Goal: Information Seeking & Learning: Learn about a topic

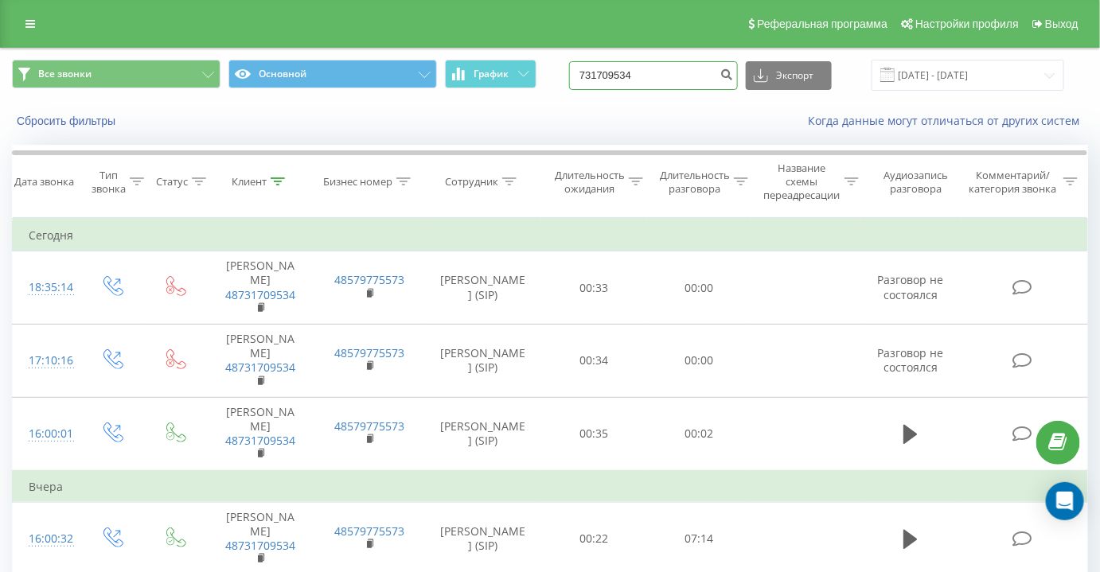
click at [641, 64] on input "731709534" at bounding box center [653, 75] width 169 height 29
paste input "+380998294038"
drag, startPoint x: 608, startPoint y: 72, endPoint x: 543, endPoint y: 76, distance: 65.4
click at [543, 76] on div "Все звонки Основной График +380998294038 Экспорт .csv .xls .xlsx 21.05.2025 - 2…" at bounding box center [550, 75] width 1076 height 31
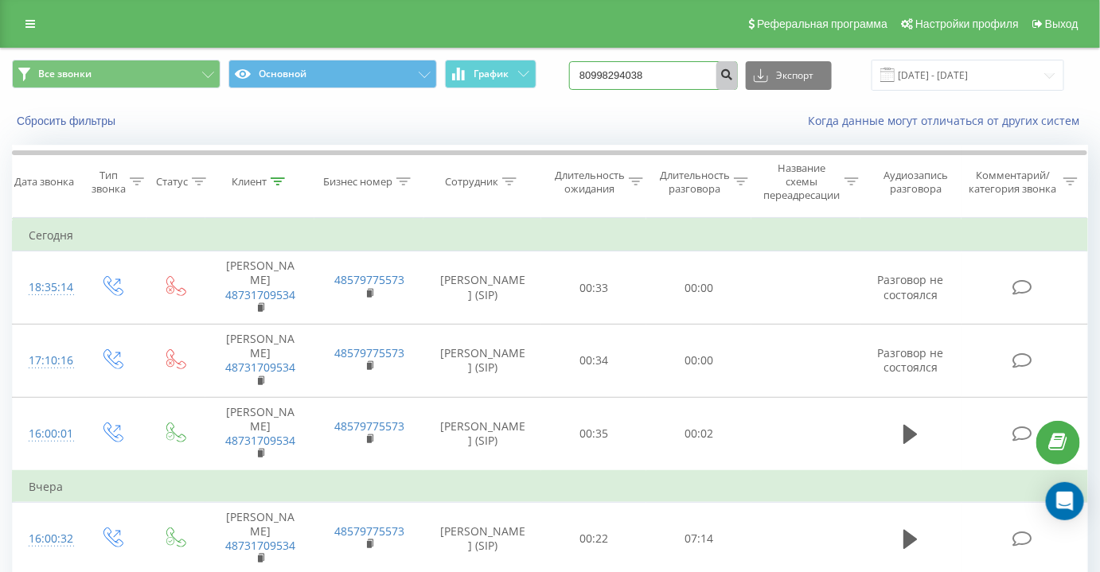
type input "80998294038"
click at [738, 72] on button "submit" at bounding box center [726, 75] width 21 height 29
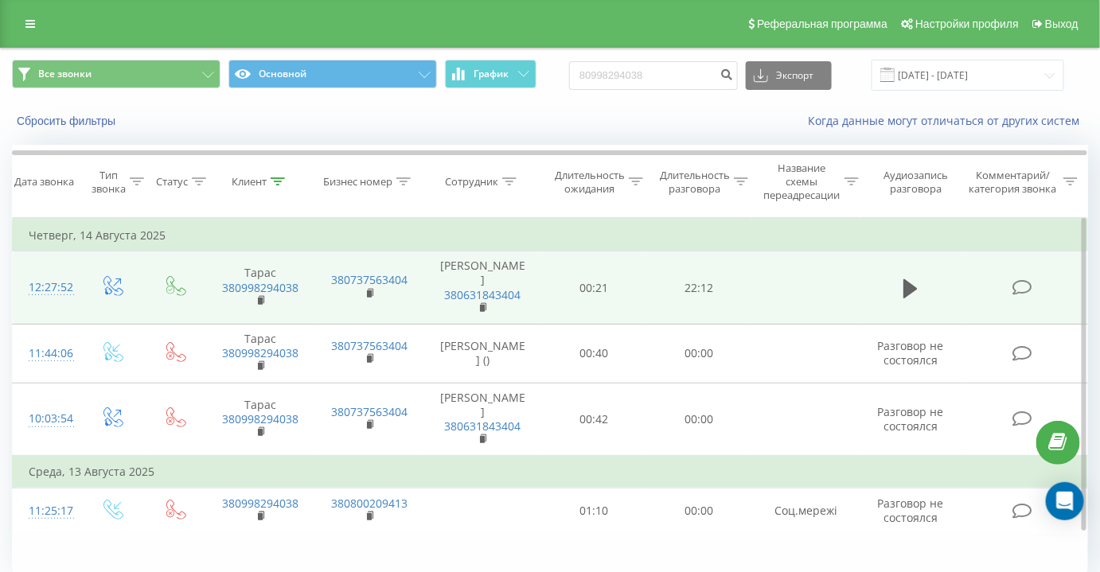
click at [1032, 290] on icon at bounding box center [1023, 287] width 20 height 17
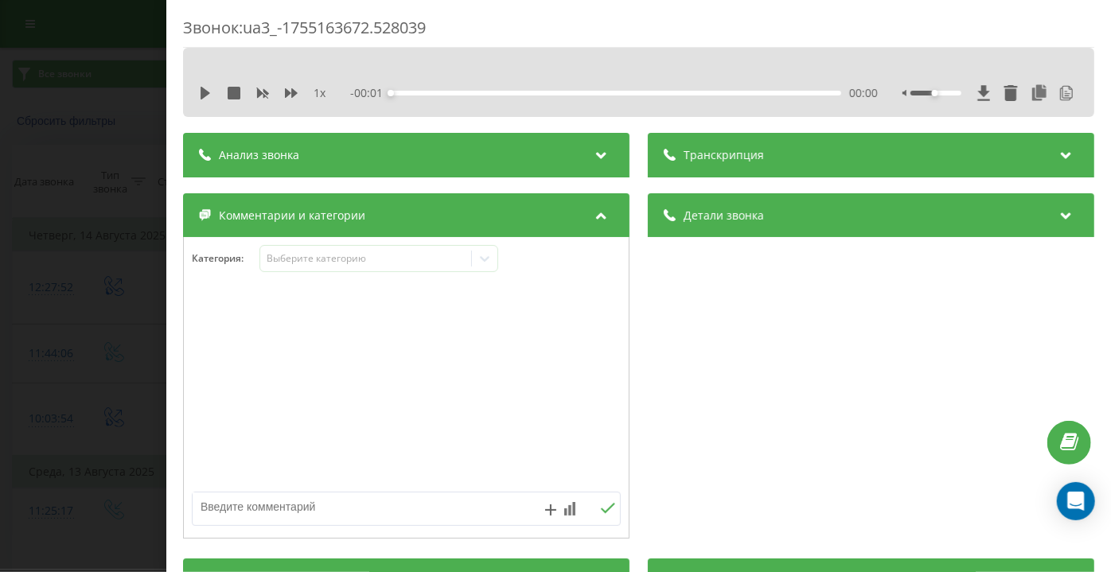
click at [976, 506] on div "Детали звонка Общее Дата звонка 2025-08-14 12:27:52 Тип звонка Исходящий перехв…" at bounding box center [871, 367] width 447 height 349
click at [696, 171] on div "Транскрипция" at bounding box center [871, 155] width 447 height 45
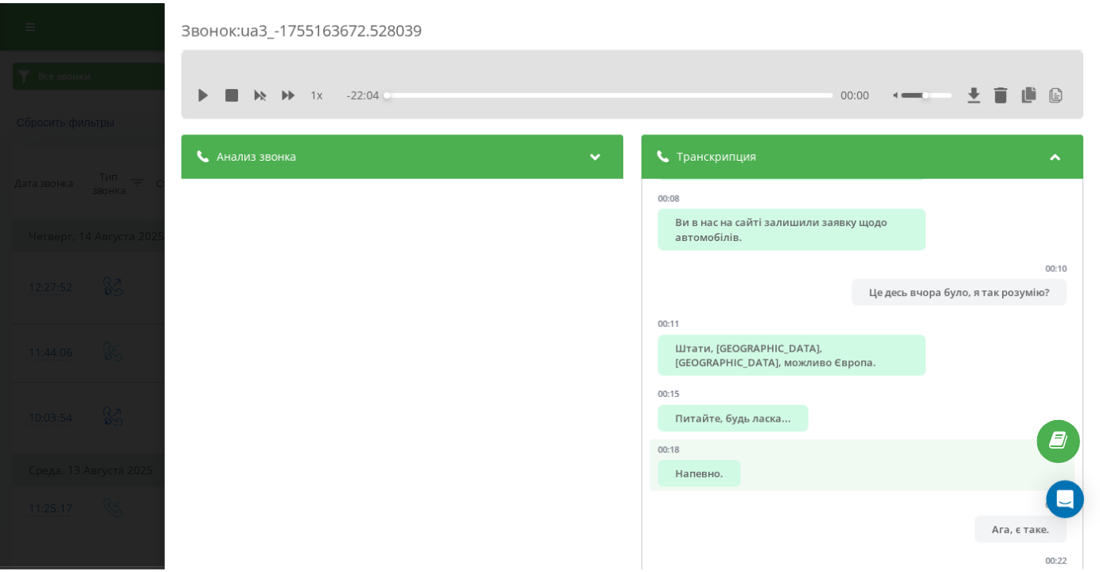
scroll to position [361, 0]
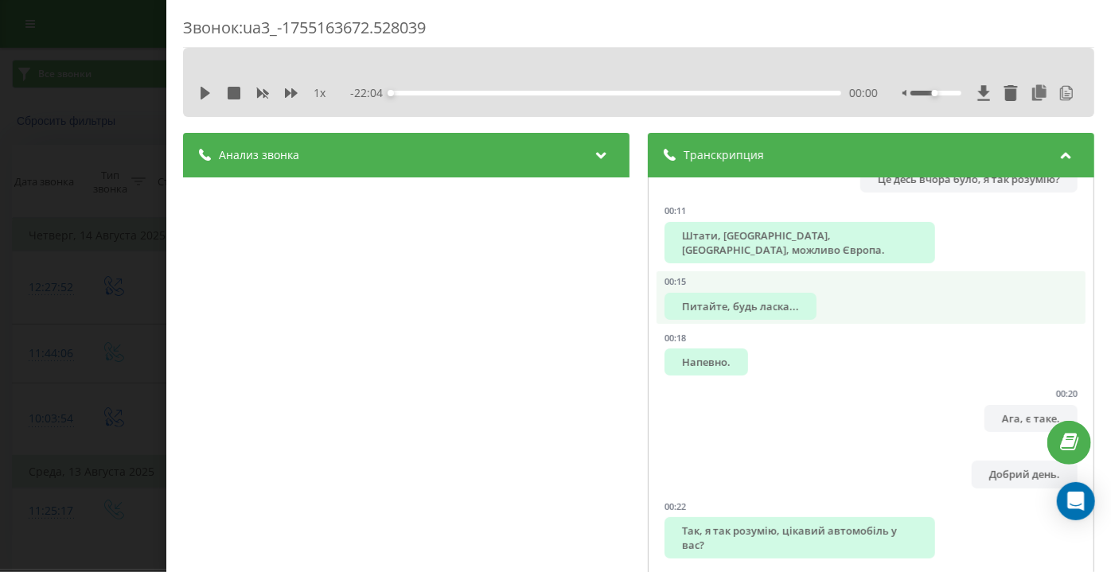
click at [718, 293] on div "Питайте, будь ласка..." at bounding box center [741, 306] width 152 height 27
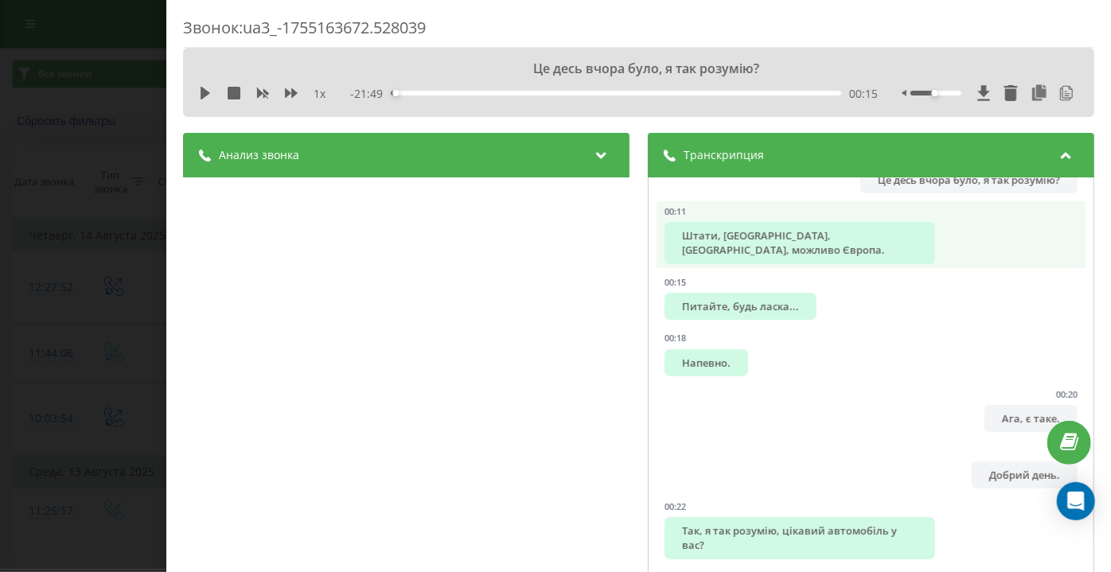
click at [797, 235] on li "00:11 Штати, Корея, Китай, можливо Європа." at bounding box center [871, 234] width 429 height 67
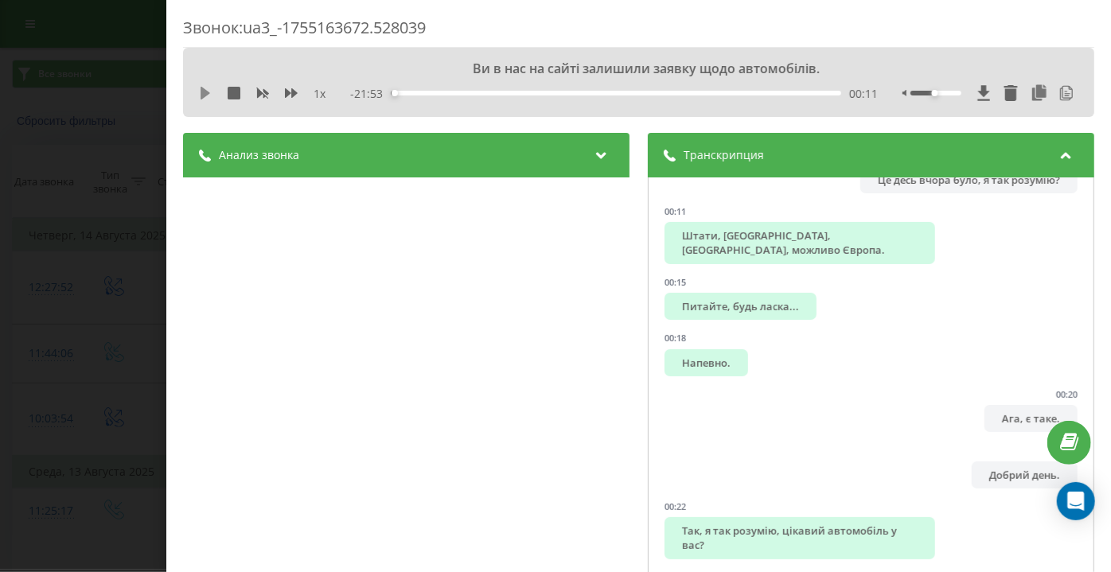
click at [204, 95] on icon at bounding box center [206, 93] width 10 height 13
click at [206, 92] on icon at bounding box center [205, 93] width 13 height 13
click at [36, 262] on div "Звонок : ua3_-1755163672.528039 Частіше за все з запасом прораховується, тобто …" at bounding box center [555, 286] width 1111 height 572
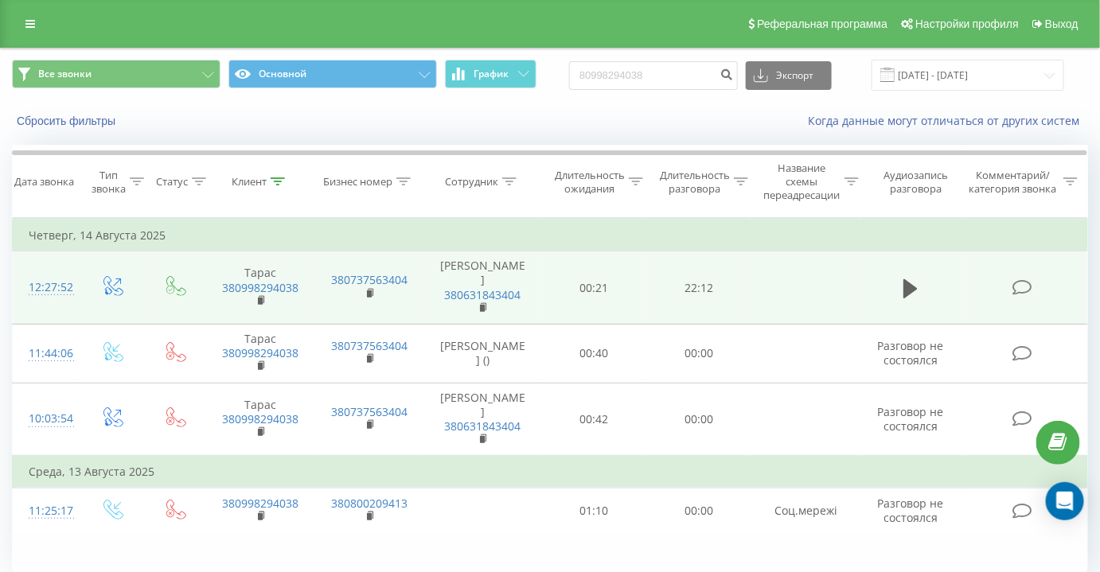
click at [1034, 283] on span at bounding box center [1024, 286] width 22 height 15
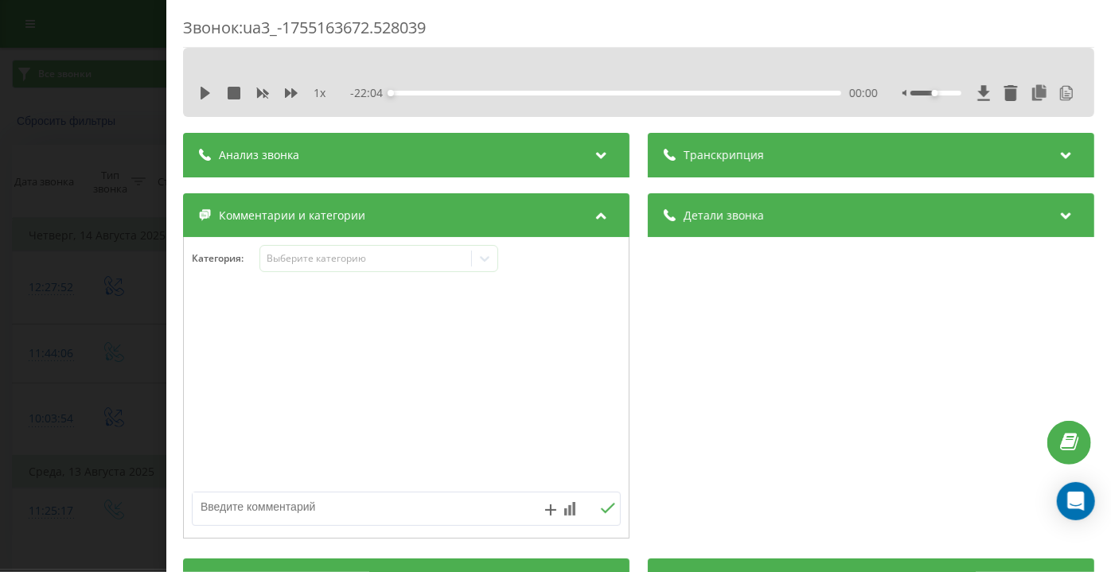
click at [136, 245] on div "Звонок : ua3_-1755163672.528039 1 x - 22:04 00:00 00:00 Транскрипция 00:01 Алло…" at bounding box center [555, 286] width 1111 height 572
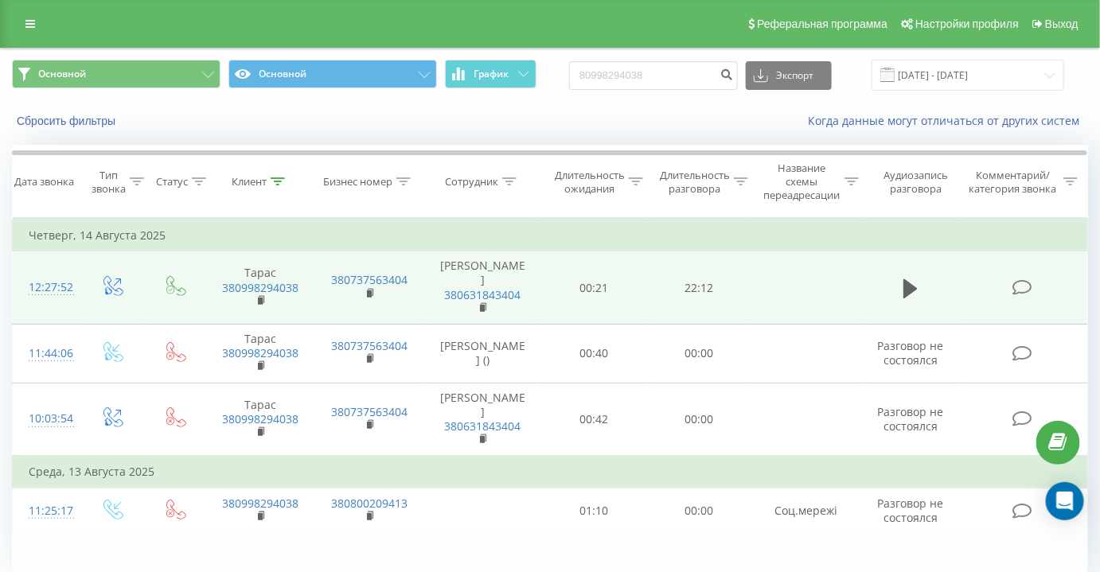
click at [1028, 279] on icon at bounding box center [1023, 287] width 20 height 17
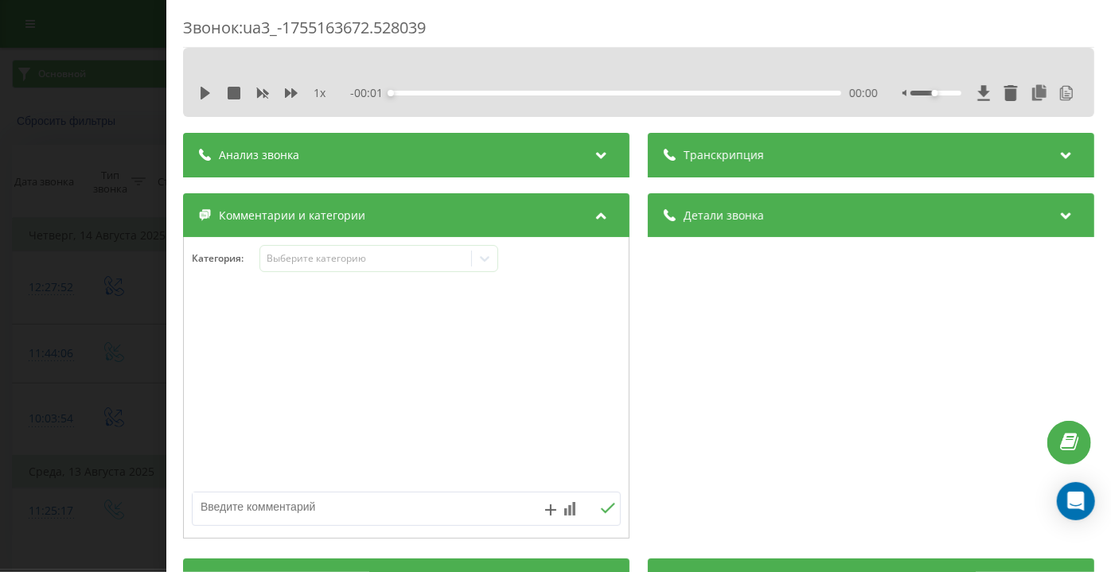
click at [816, 142] on div "Транскрипция" at bounding box center [871, 155] width 447 height 45
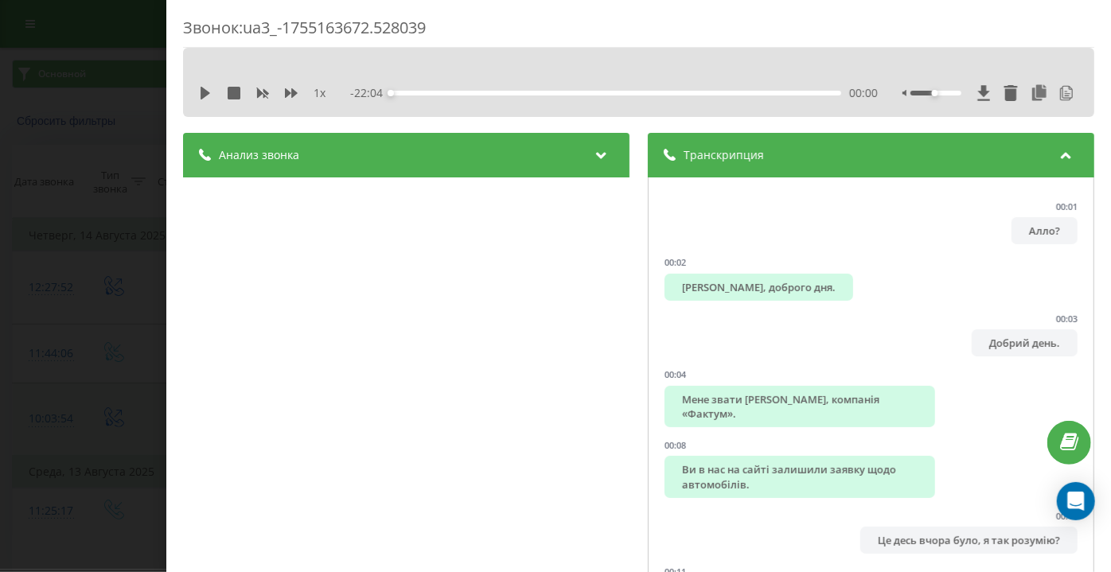
drag, startPoint x: 21, startPoint y: 310, endPoint x: 89, endPoint y: 432, distance: 139.7
click at [22, 310] on div "Звонок : ua3_-1755163672.528039 1 x - 22:04 00:00 00:00 Транскрипция 00:01 Алло…" at bounding box center [555, 286] width 1111 height 572
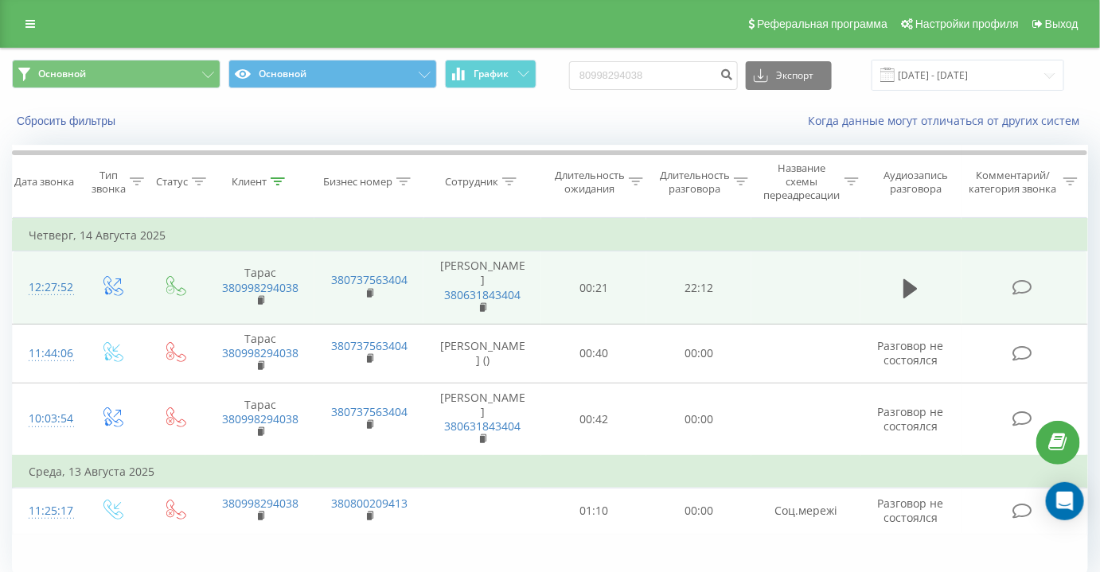
click at [1026, 279] on icon at bounding box center [1023, 287] width 20 height 17
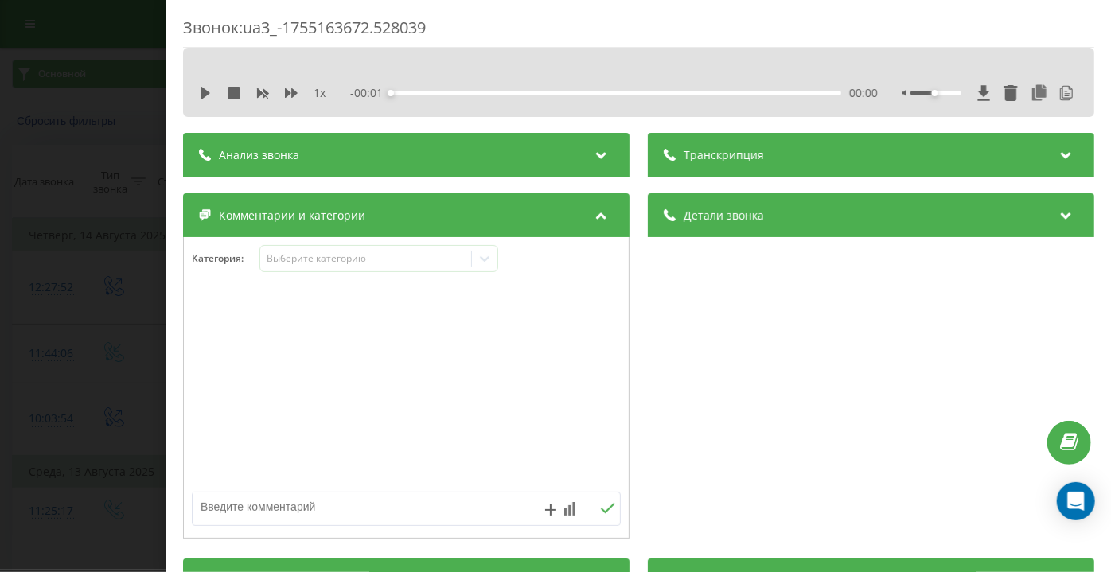
click at [775, 97] on div "- 00:01 00:00 00:00" at bounding box center [615, 93] width 528 height 16
click at [760, 149] on div "Транскрипция" at bounding box center [871, 155] width 447 height 45
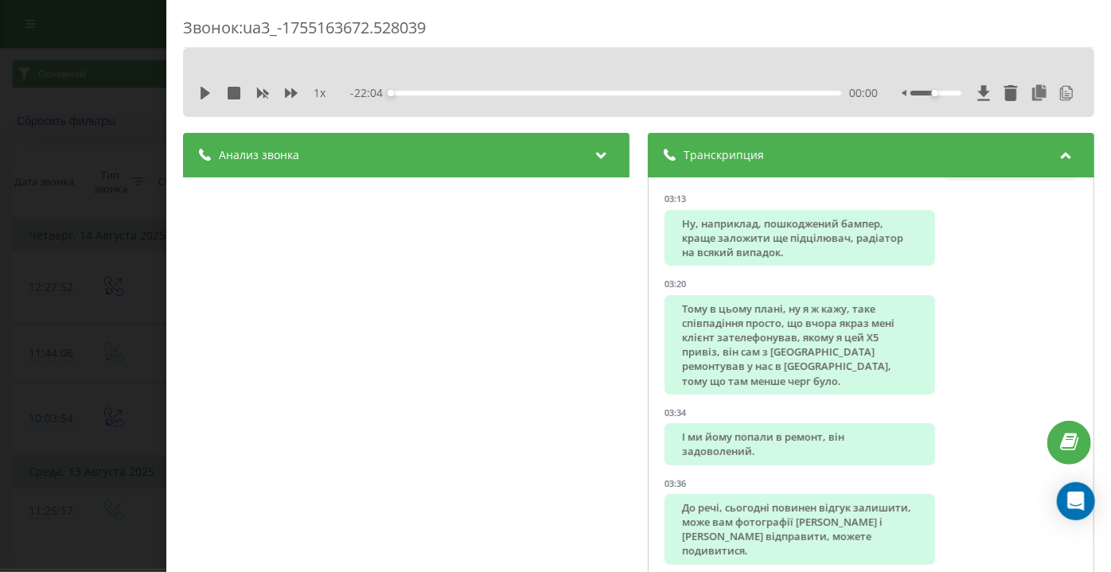
scroll to position [3400, 0]
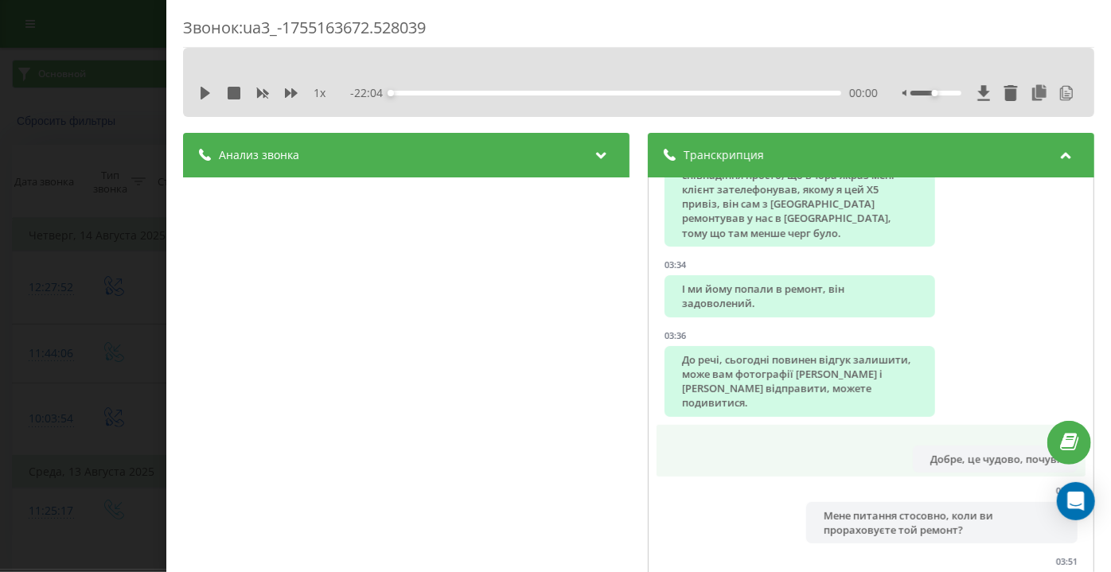
click at [776, 425] on li "03:43 Добре, це чудово, почув." at bounding box center [871, 451] width 429 height 53
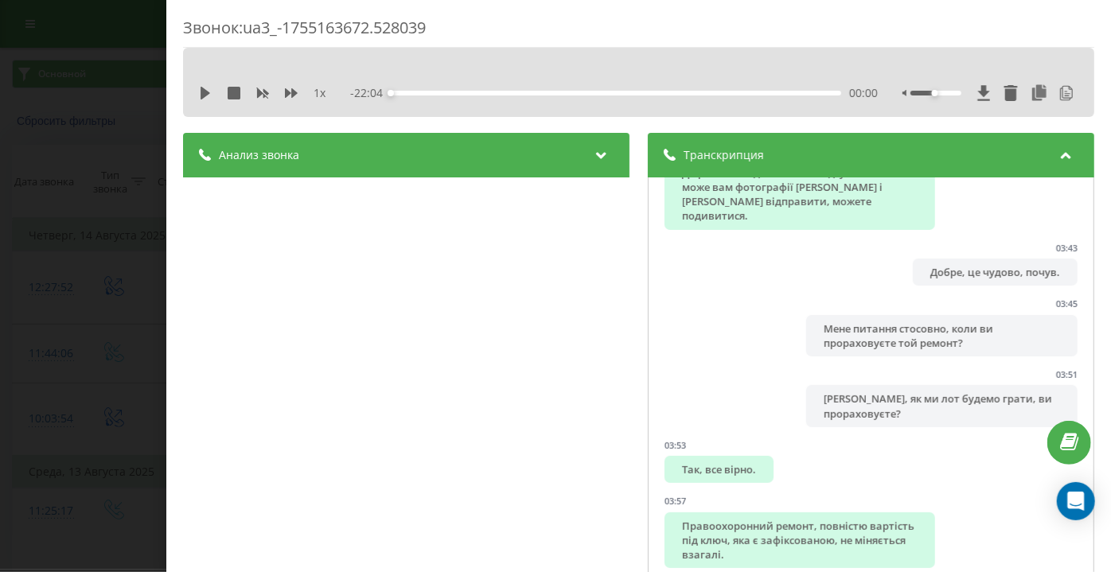
scroll to position [3690, 0]
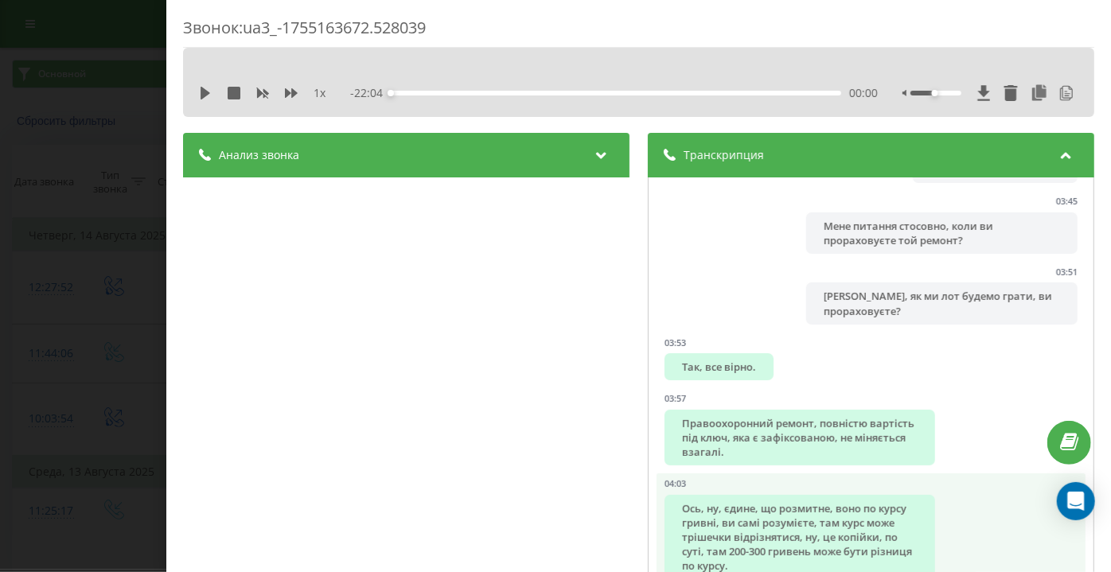
click at [759, 474] on li "04:03 Ось, ну, єдине, що розмитне, воно по курсу гривні, ви самі розумієте, там…" at bounding box center [871, 529] width 429 height 110
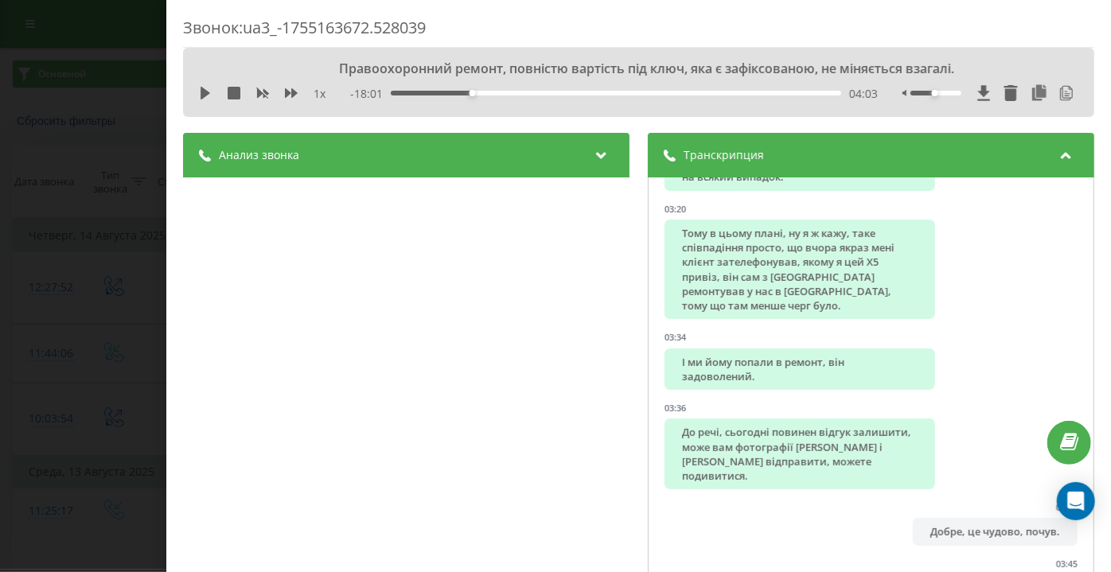
scroll to position [2967, 0]
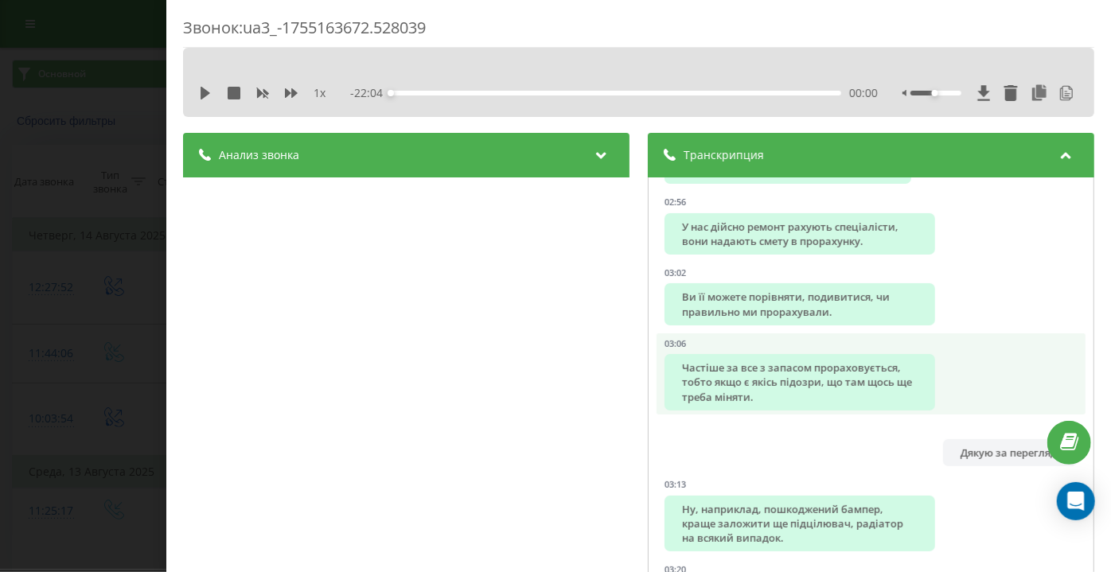
click at [731, 392] on div "Частіше за все з запасом прораховується, тобто якщо є якісь підозри, що там щос…" at bounding box center [800, 382] width 271 height 57
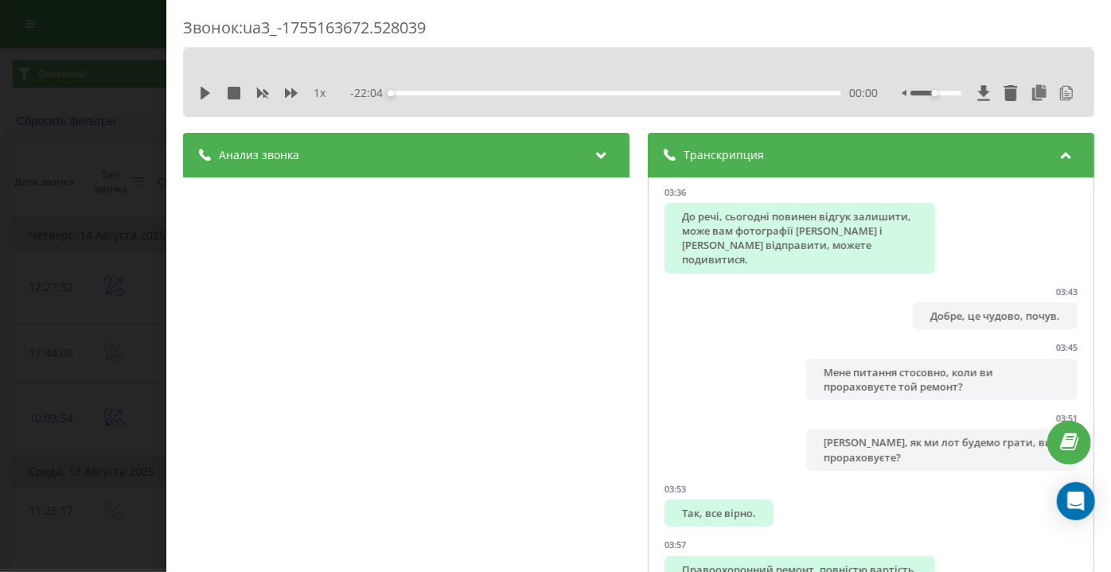
scroll to position [3545, 0]
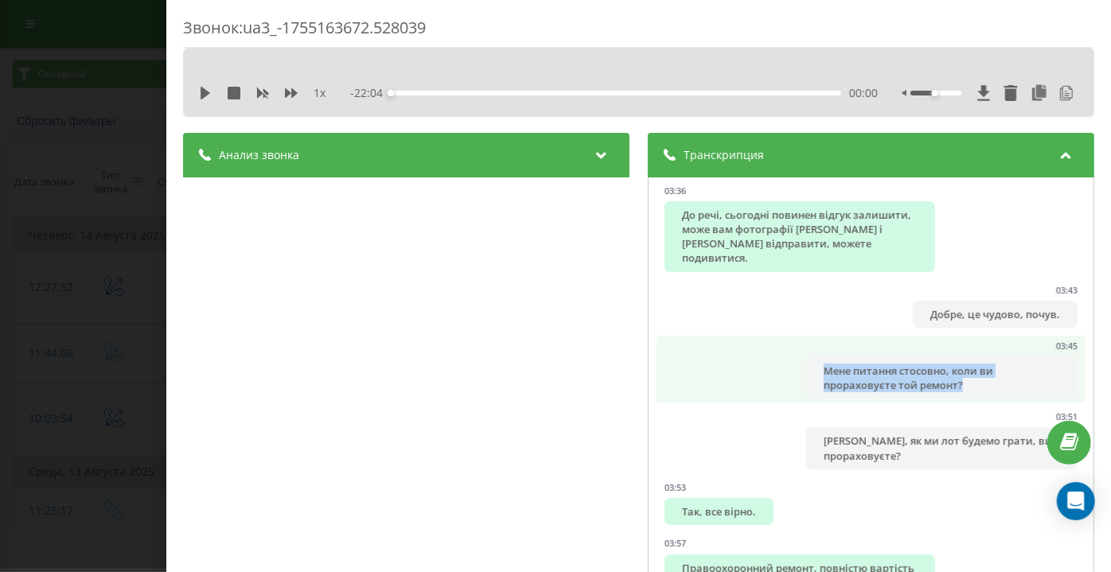
drag, startPoint x: 975, startPoint y: 357, endPoint x: 782, endPoint y: 338, distance: 194.4
click at [782, 338] on li "03:45 Мене питання стосовно, коли ви прораховуєте той ремонт?" at bounding box center [871, 369] width 429 height 67
copy div "Мене питання стосовно, коли ви прораховуєте той ремонт?"
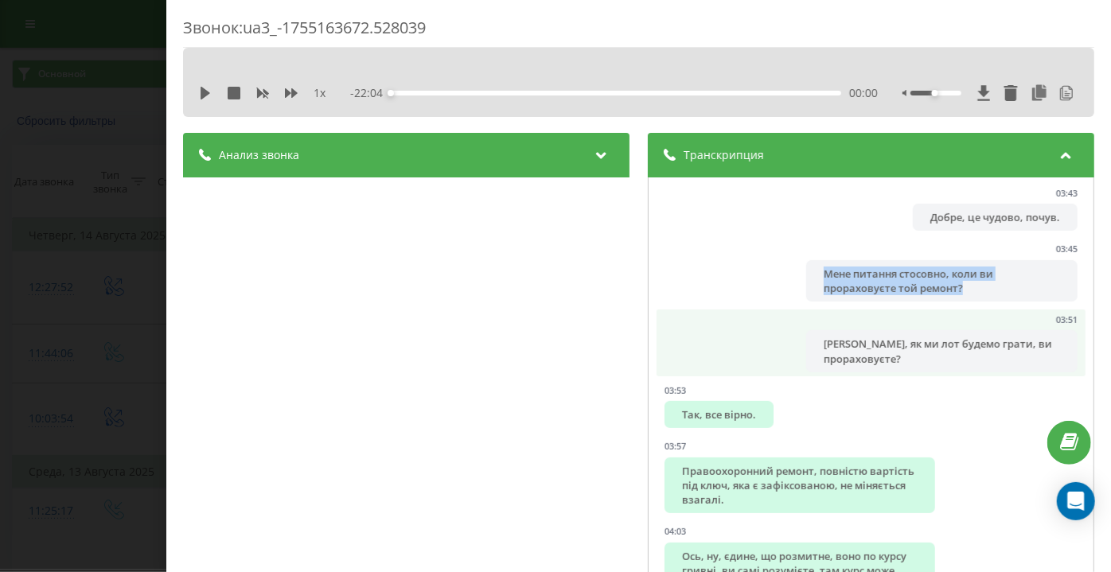
scroll to position [3618, 0]
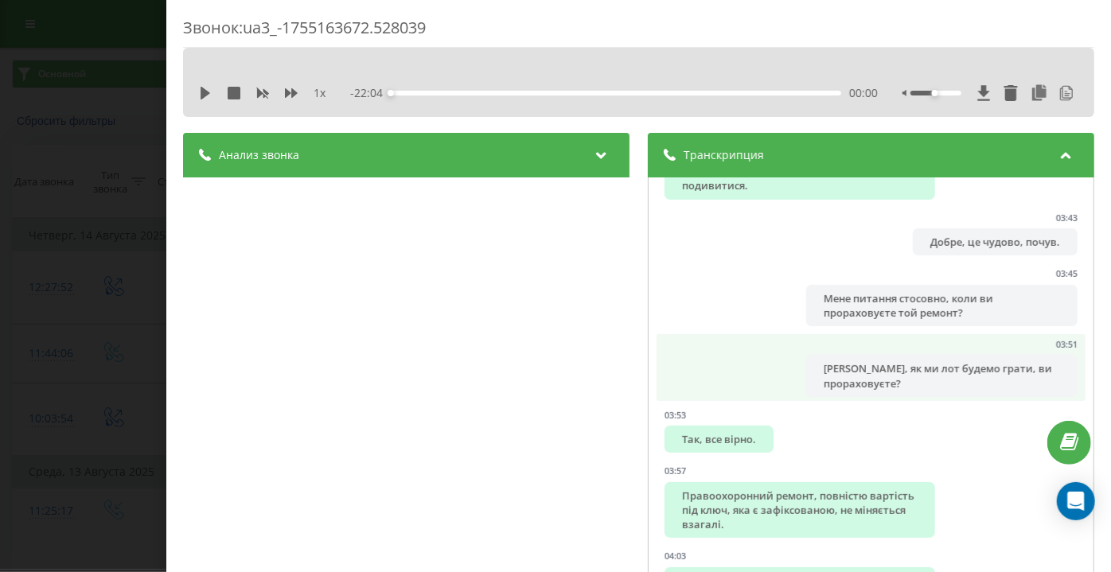
click at [831, 334] on li "03:51 Тим, як ми лот будемо грати, ви прораховуєте?" at bounding box center [871, 367] width 429 height 67
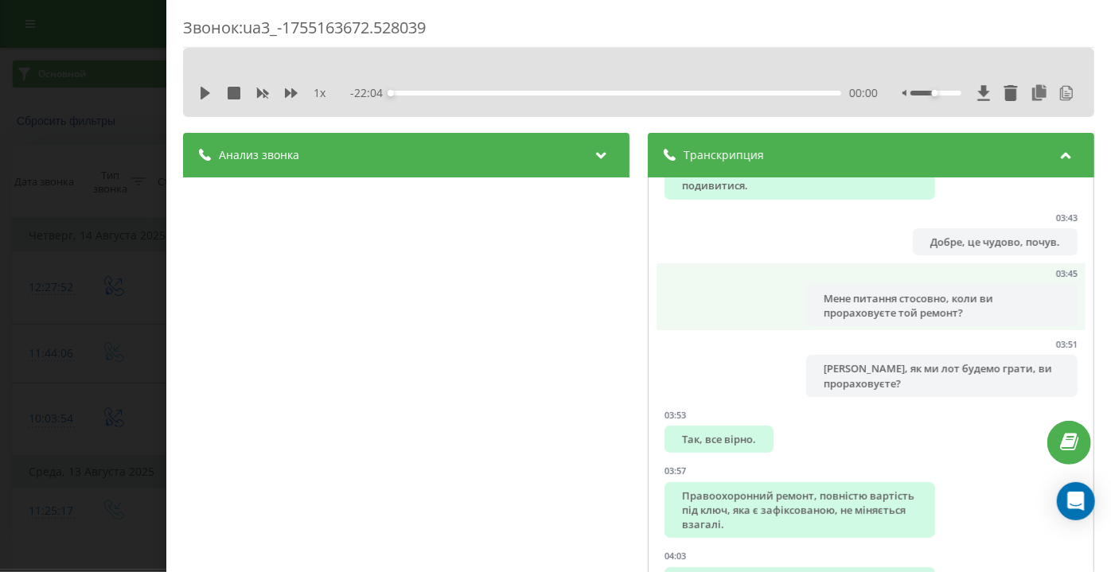
click at [841, 291] on div "Мене питання стосовно, коли ви прораховуєте той ремонт?" at bounding box center [942, 305] width 271 height 41
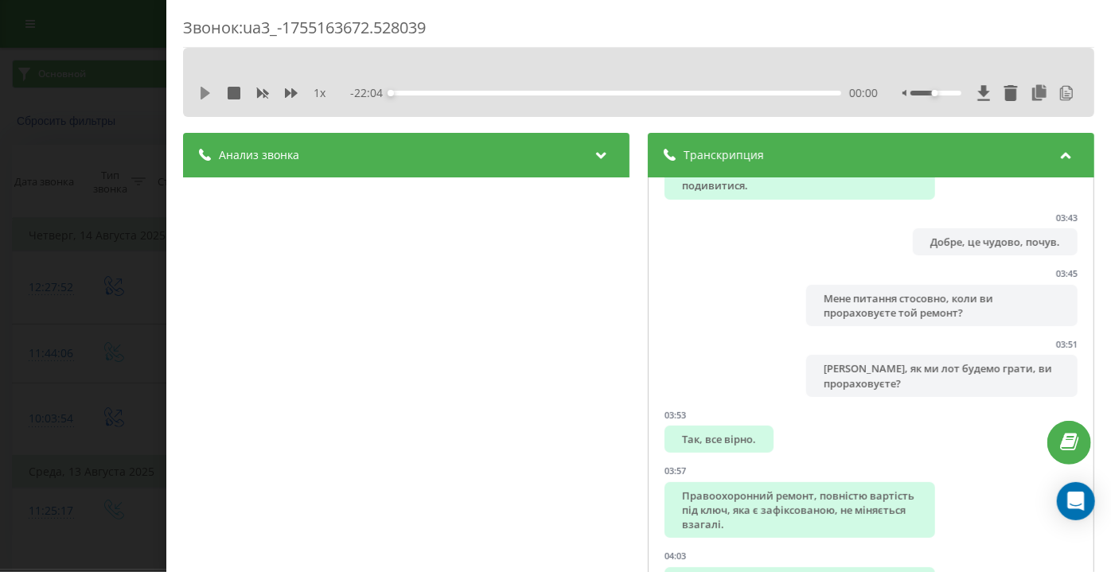
click at [210, 96] on icon at bounding box center [205, 93] width 13 height 13
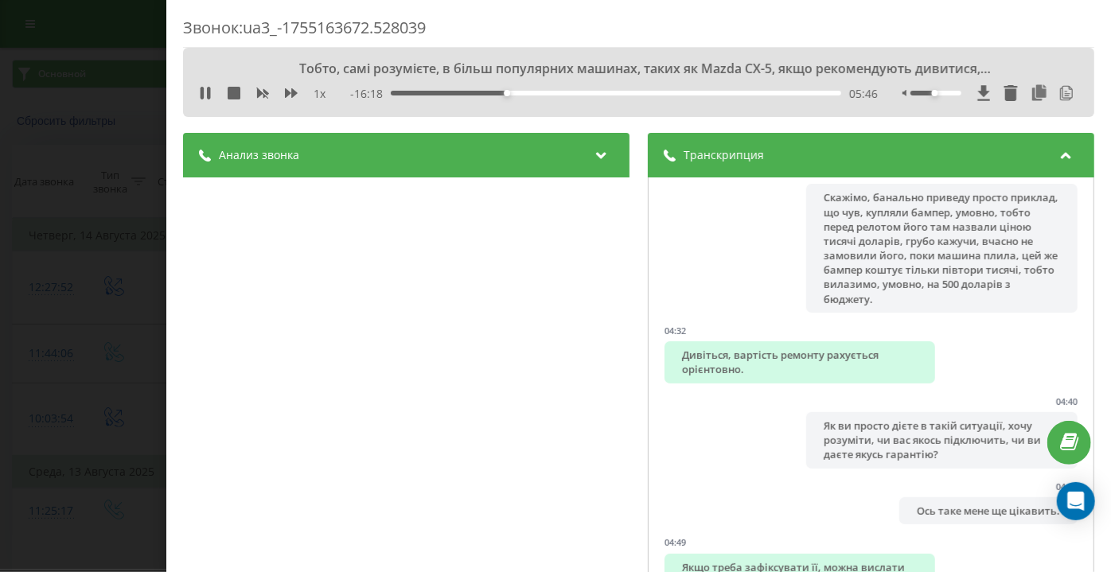
scroll to position [4196, 0]
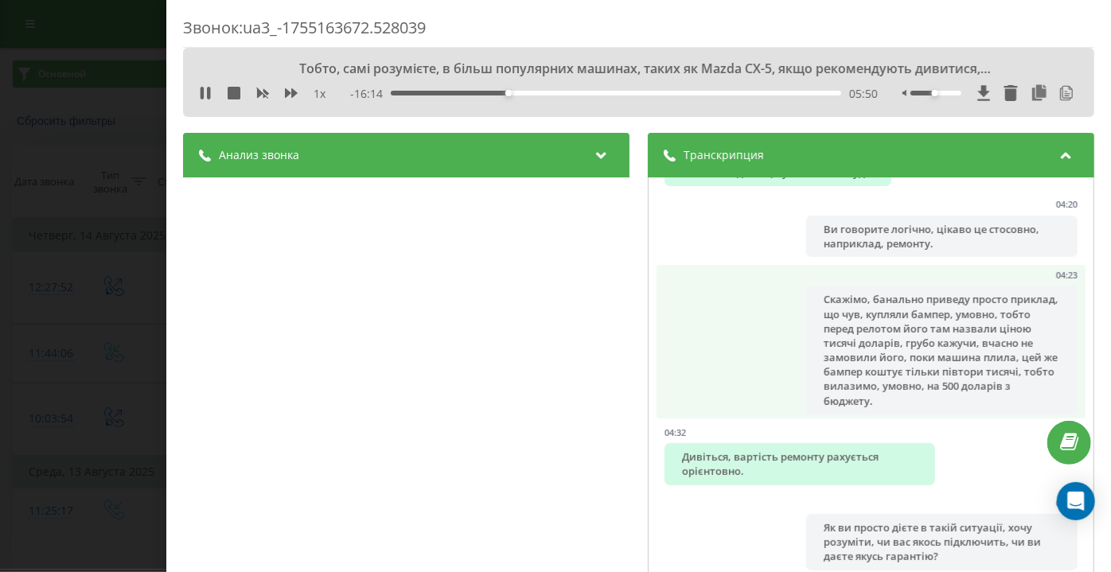
click at [935, 317] on div "Скажімо, банально приведу просто приклад, що чув, купляли бампер, умовно, тобто…" at bounding box center [942, 350] width 271 height 129
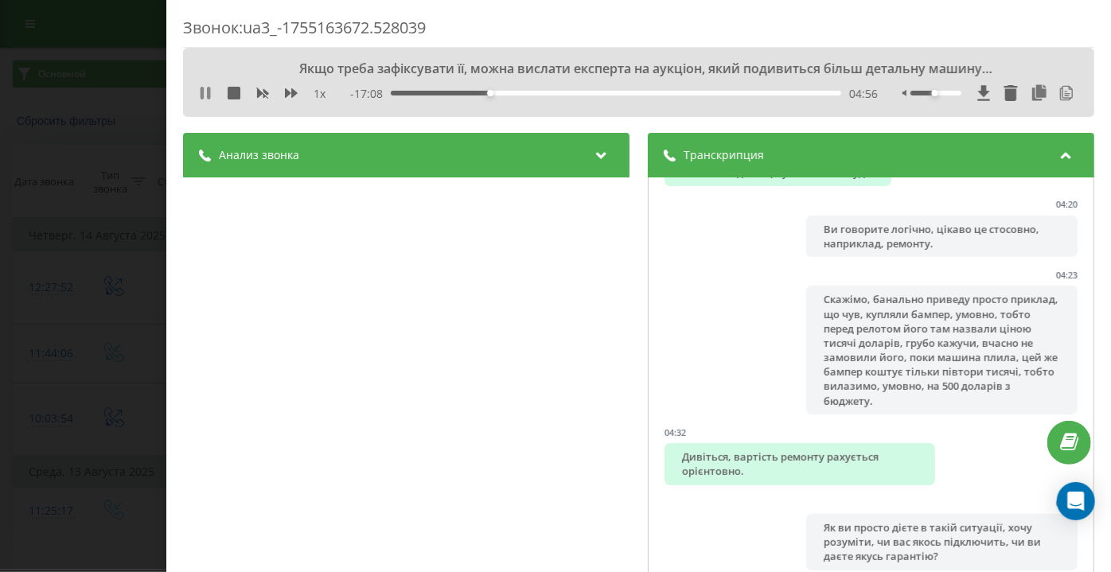
click at [205, 88] on icon at bounding box center [205, 93] width 13 height 13
click at [199, 97] on icon at bounding box center [205, 93] width 13 height 13
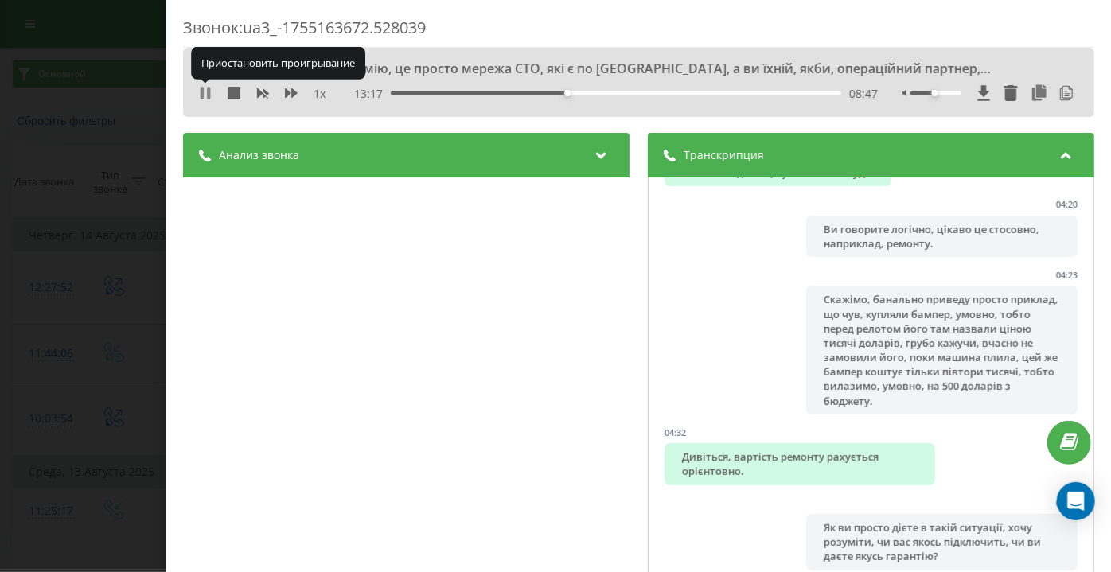
click at [204, 92] on icon at bounding box center [205, 93] width 13 height 13
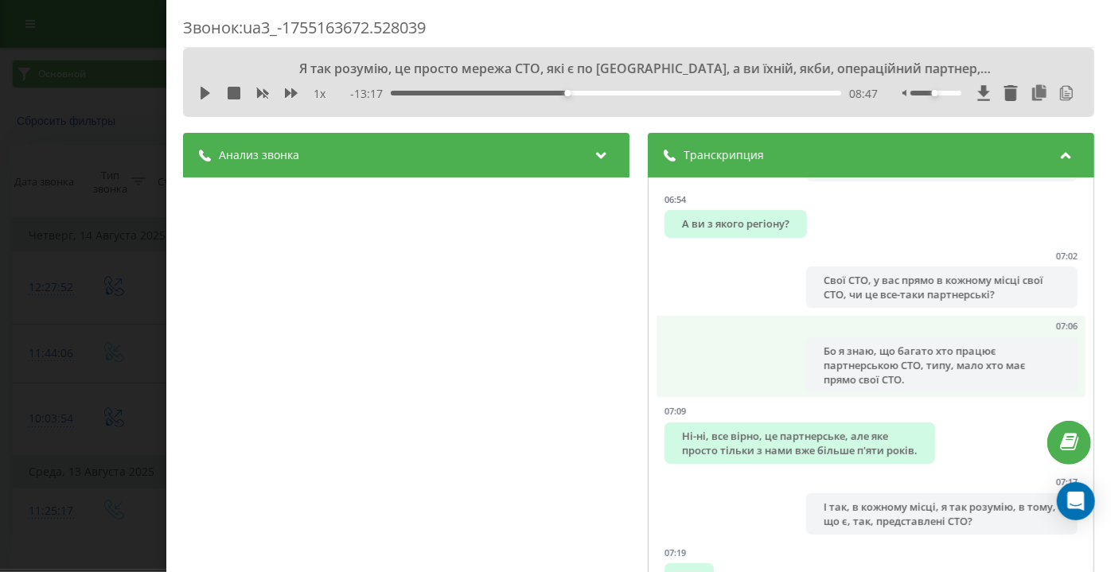
scroll to position [6078, 0]
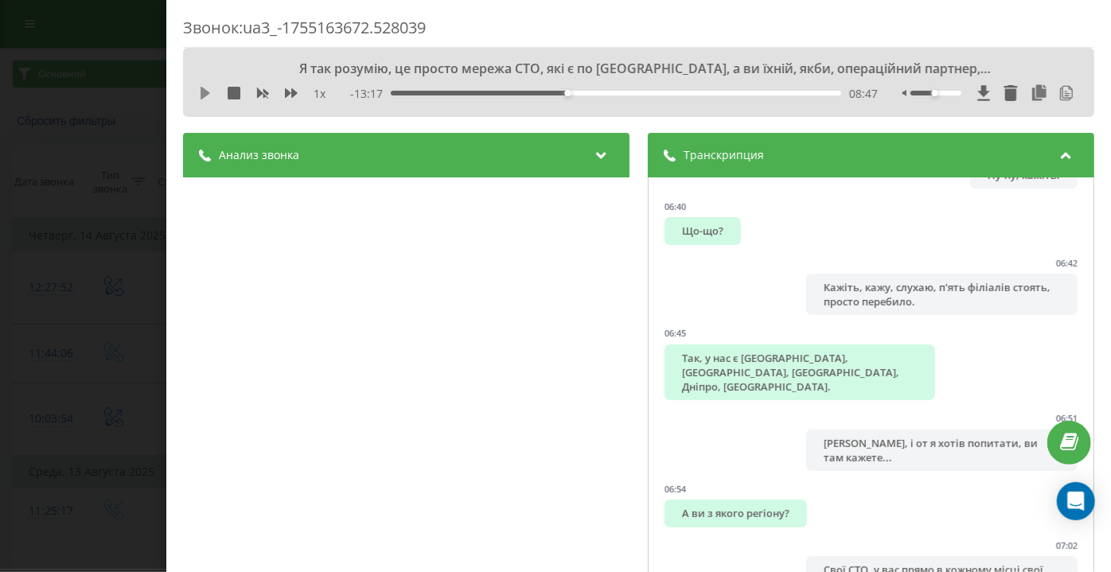
click at [208, 94] on icon at bounding box center [206, 93] width 10 height 13
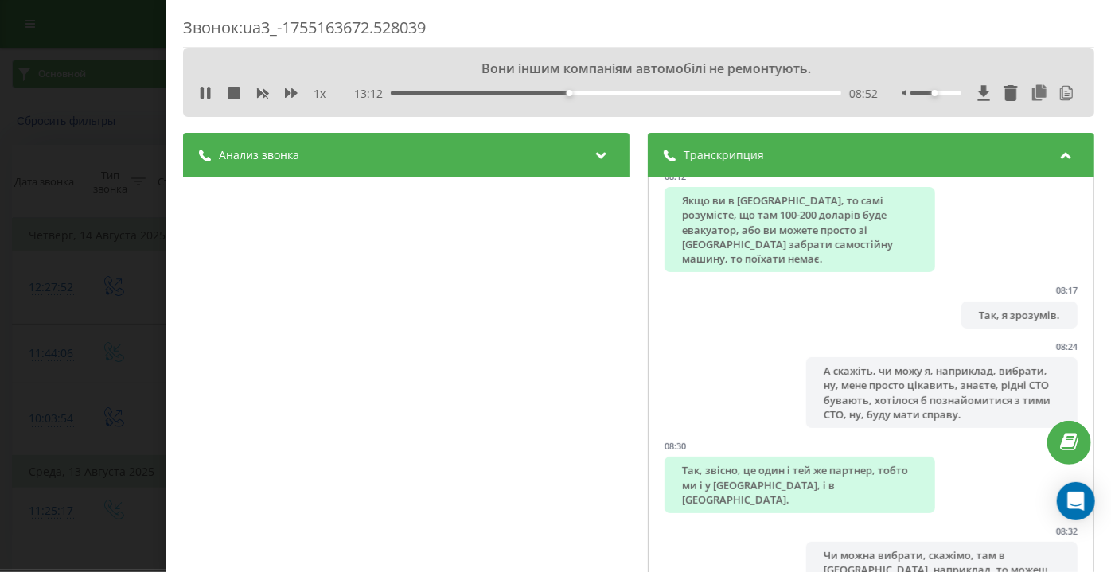
scroll to position [7598, 0]
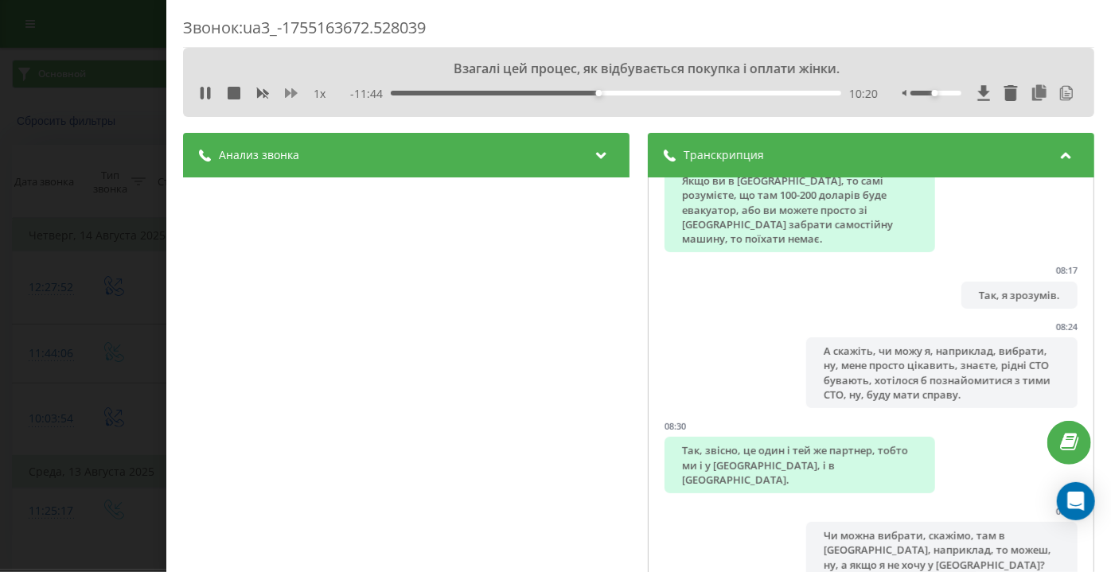
click at [285, 88] on icon at bounding box center [291, 93] width 13 height 13
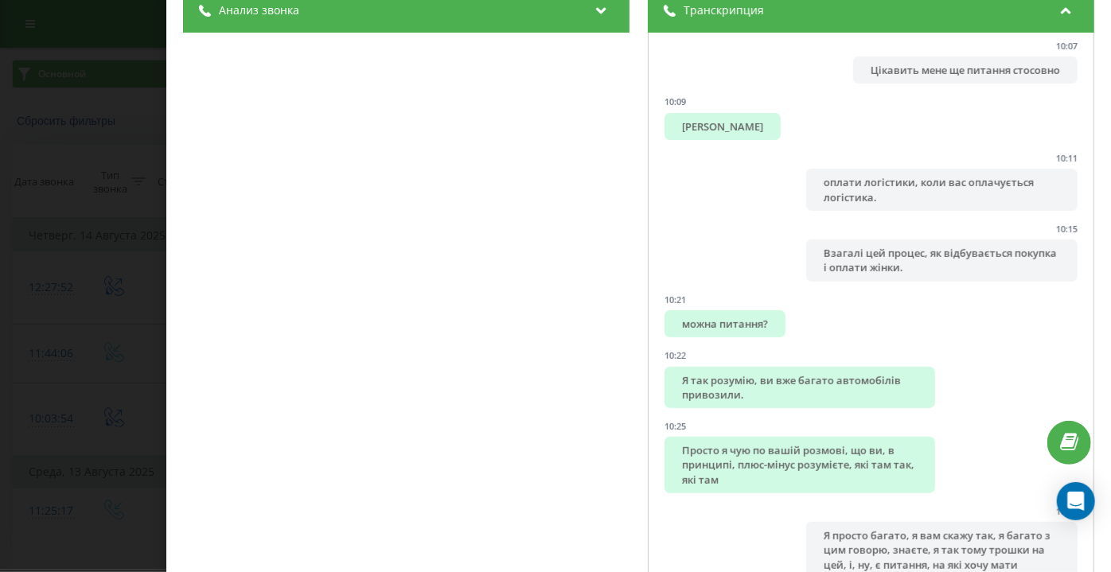
scroll to position [0, 0]
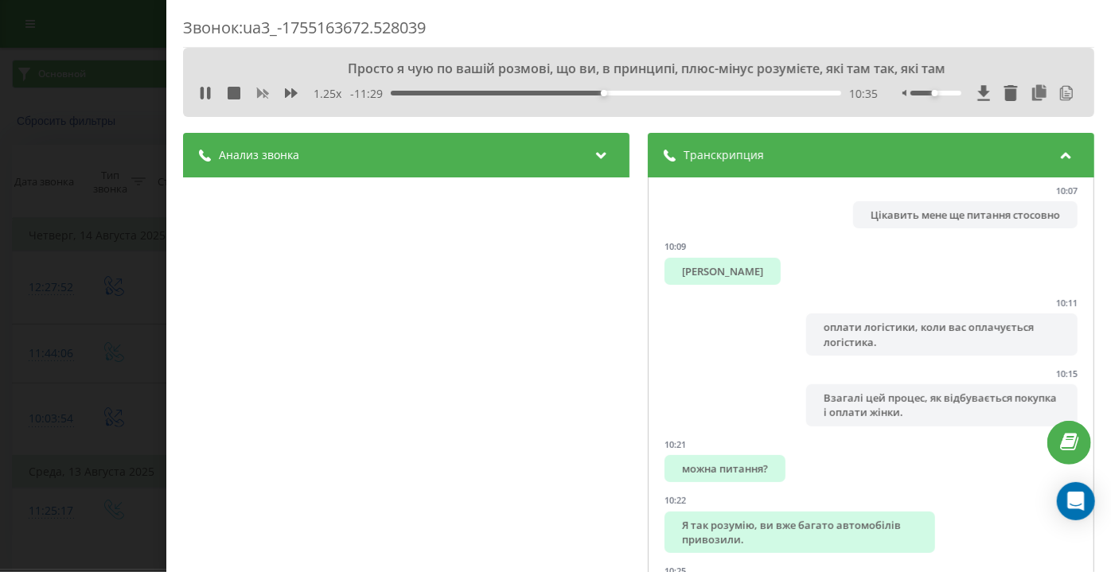
click at [261, 95] on icon at bounding box center [262, 93] width 13 height 13
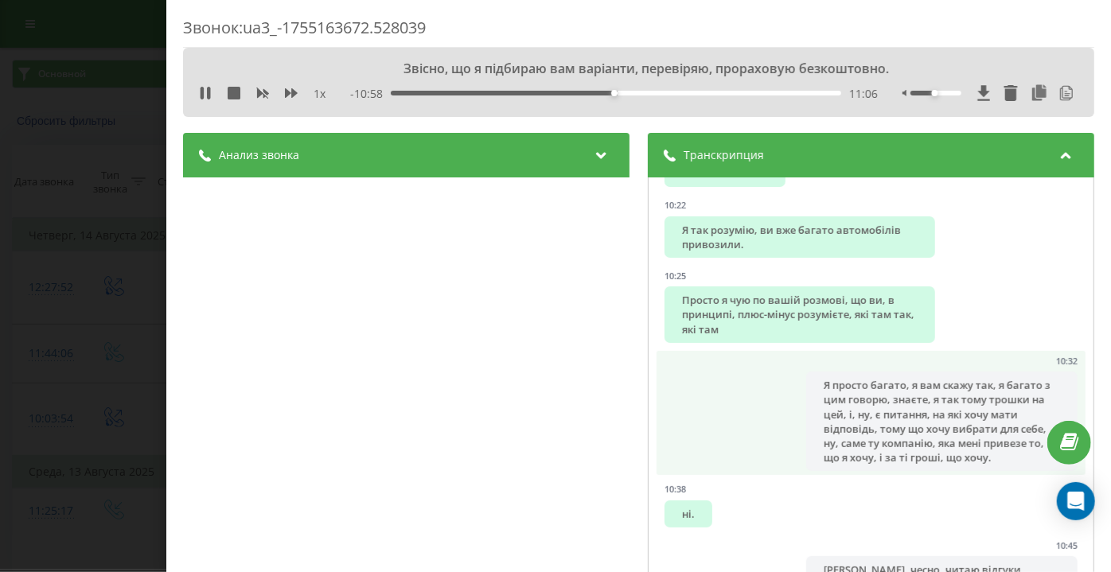
scroll to position [10058, 0]
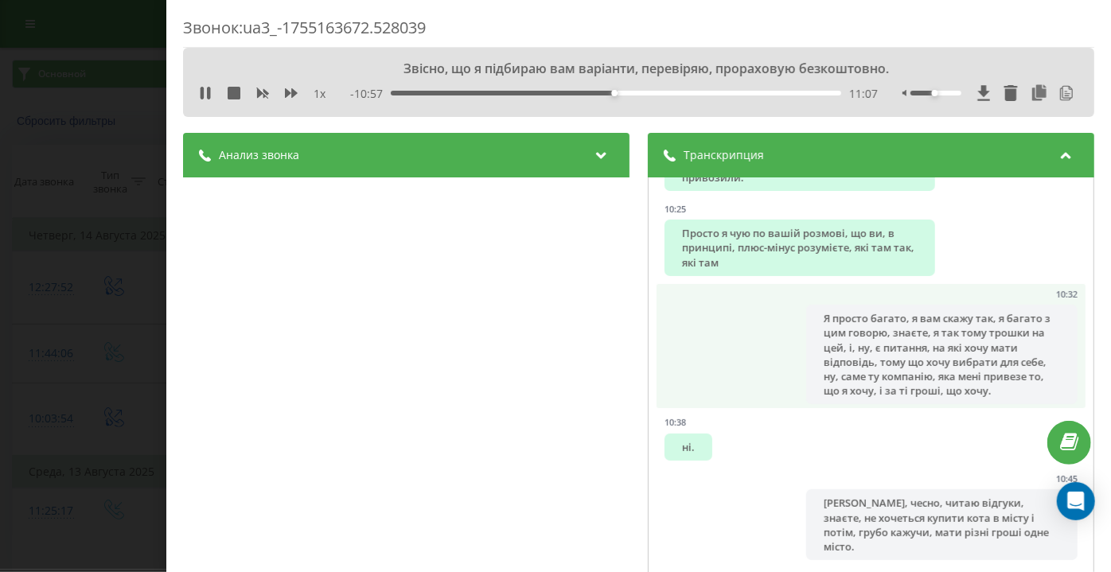
click at [893, 354] on div "Я просто багато, я вам скажу так, я багато з цим говорю, знаєте, я так тому тро…" at bounding box center [942, 354] width 271 height 99
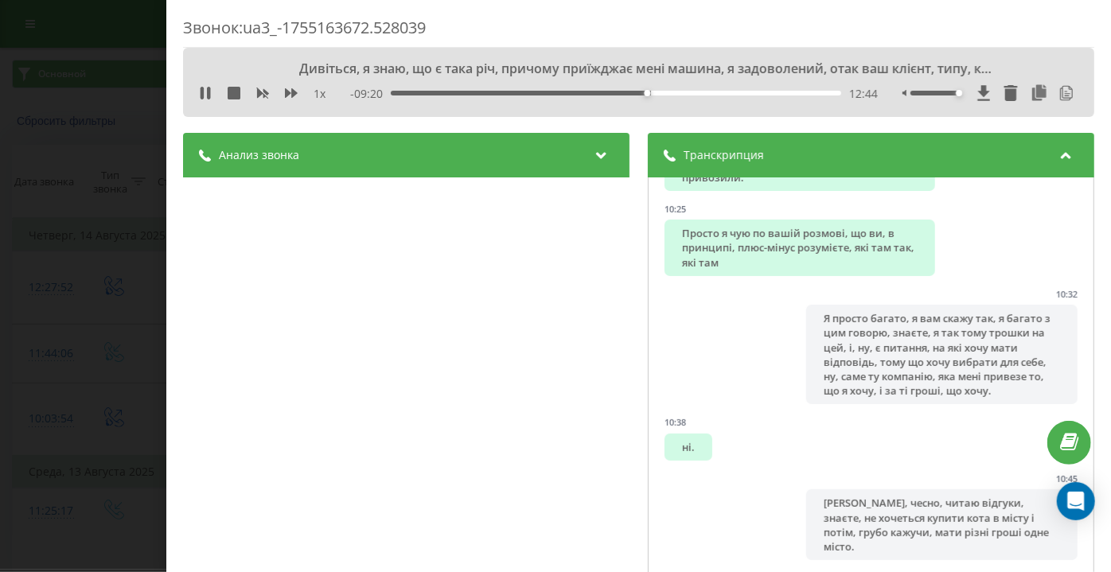
drag, startPoint x: 940, startPoint y: 91, endPoint x: 982, endPoint y: 122, distance: 52.4
click at [973, 105] on div "Дивіться, я знаю, що є така річ, причому приїжджає мені машина, я задоволений, …" at bounding box center [638, 82] width 911 height 69
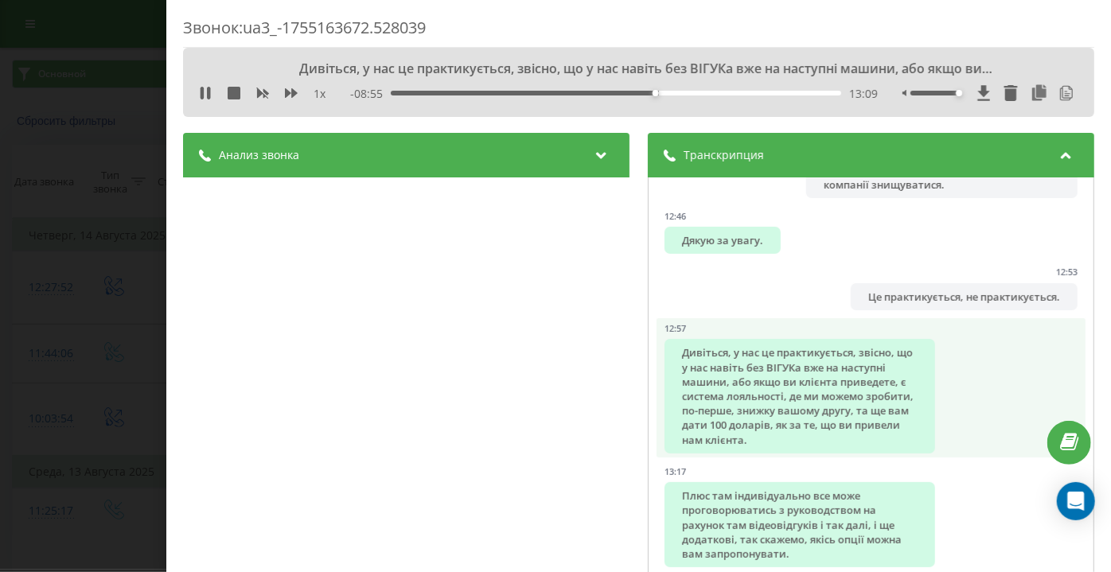
scroll to position [12446, 0]
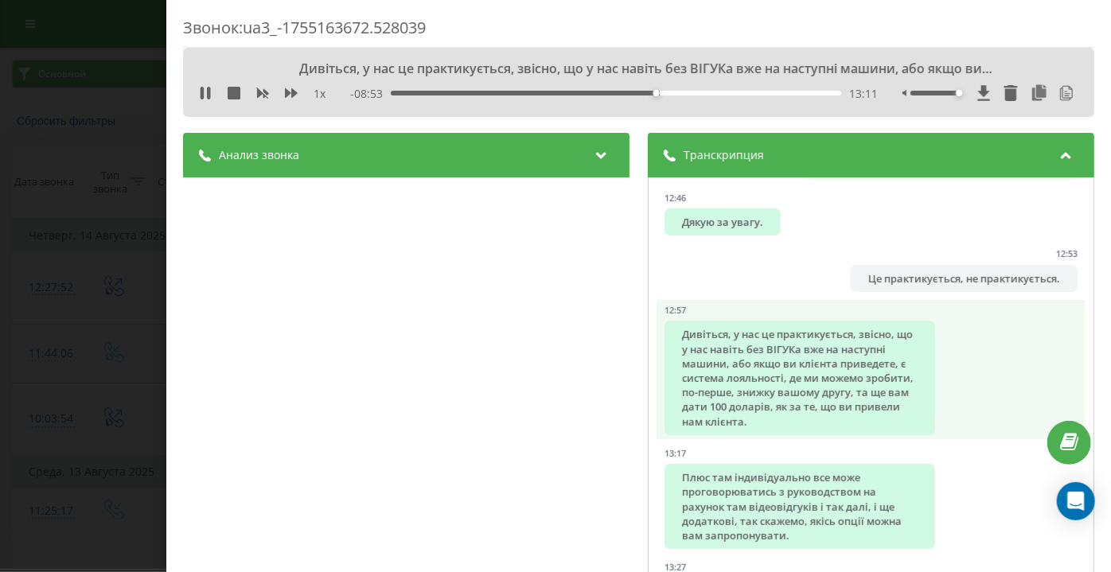
click at [880, 374] on div "Дивіться, у нас це практикується, звісно, що у нас навіть без ВІГУКа вже на нас…" at bounding box center [800, 378] width 271 height 114
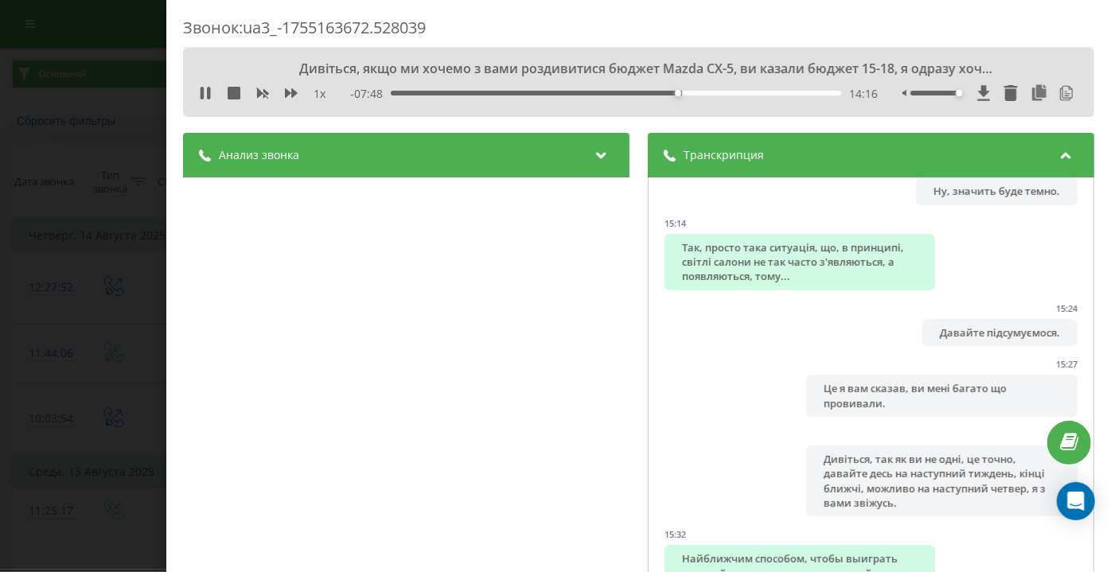
scroll to position [14979, 0]
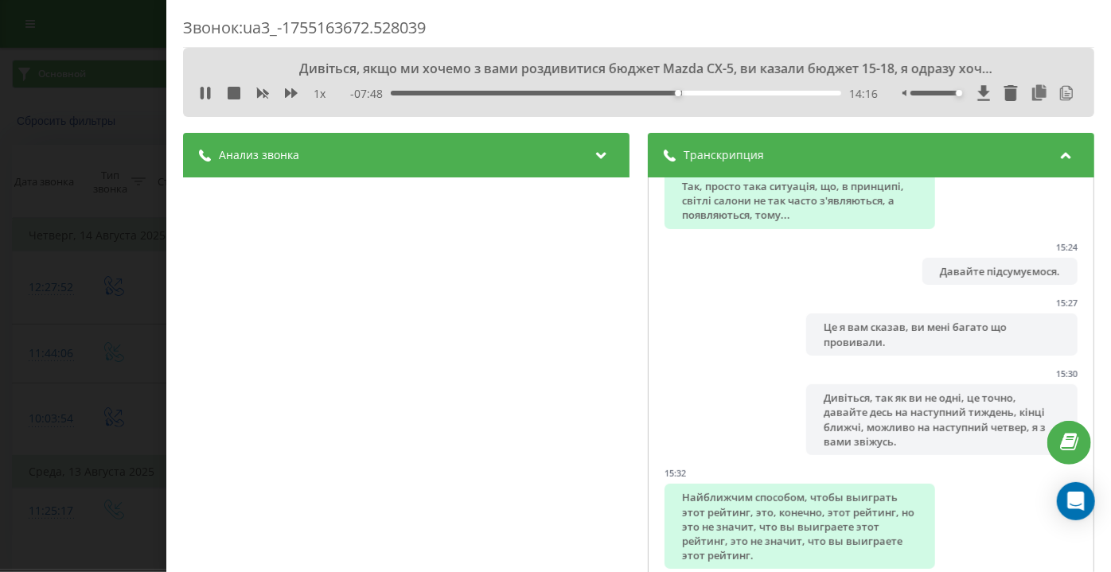
click at [966, 233] on li "15:14 Так, просто така ситуація, що, в принципі, світлі салони не так часто з'я…" at bounding box center [871, 192] width 429 height 81
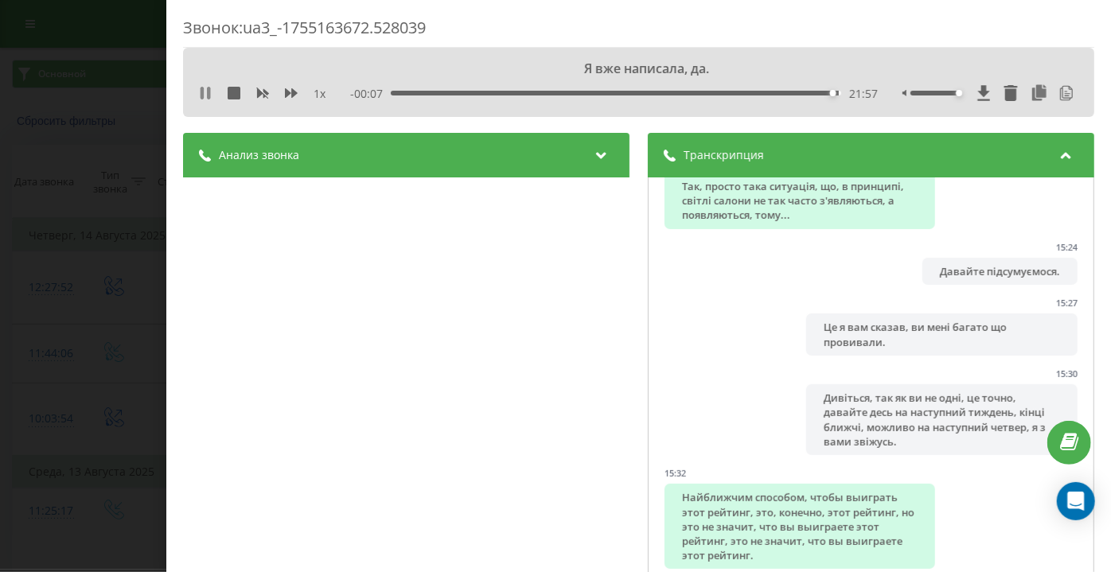
click at [199, 92] on icon at bounding box center [205, 93] width 13 height 13
